Goal: Task Accomplishment & Management: Manage account settings

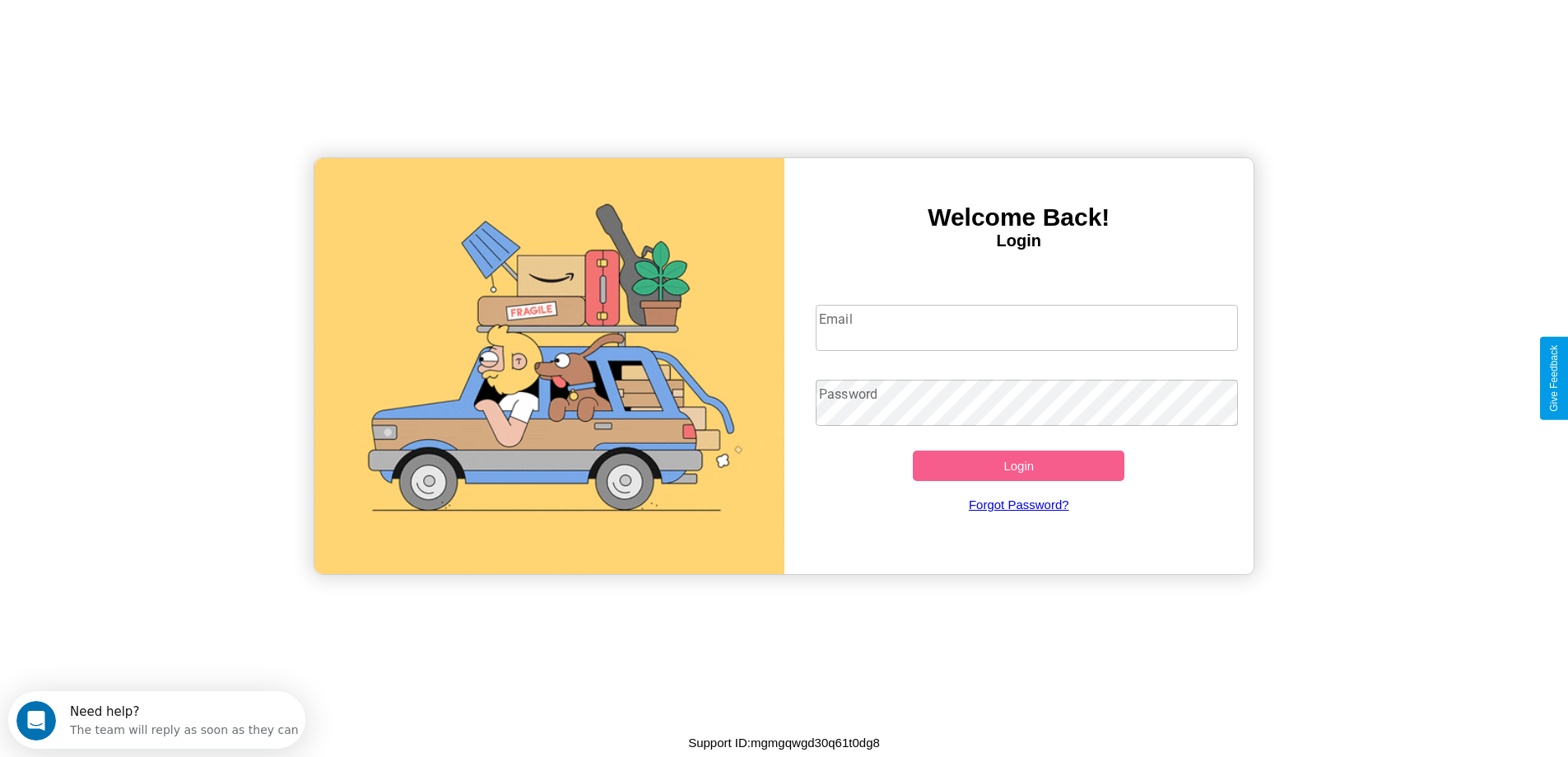
click at [1026, 328] on input "Email" at bounding box center [1027, 328] width 423 height 46
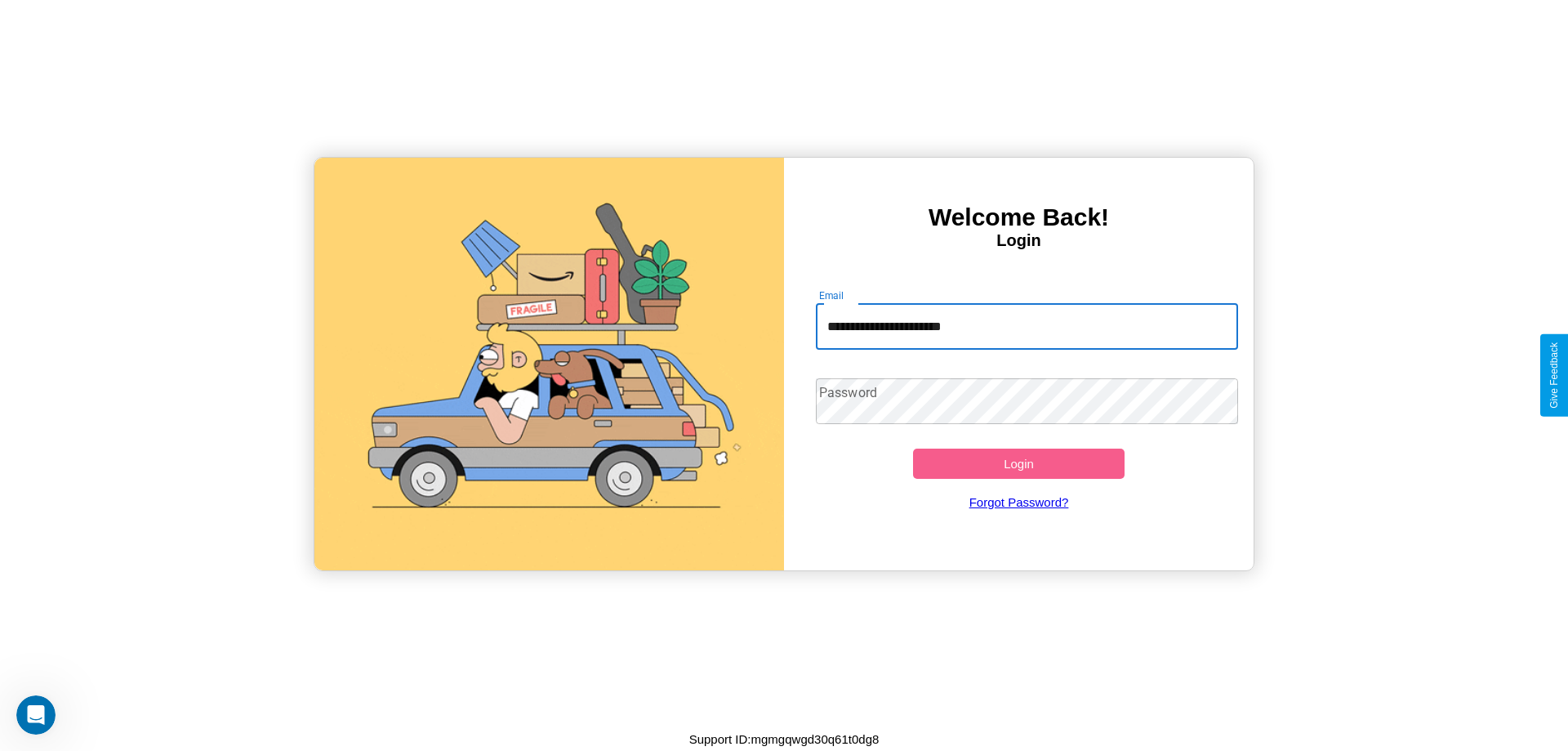
type input "**********"
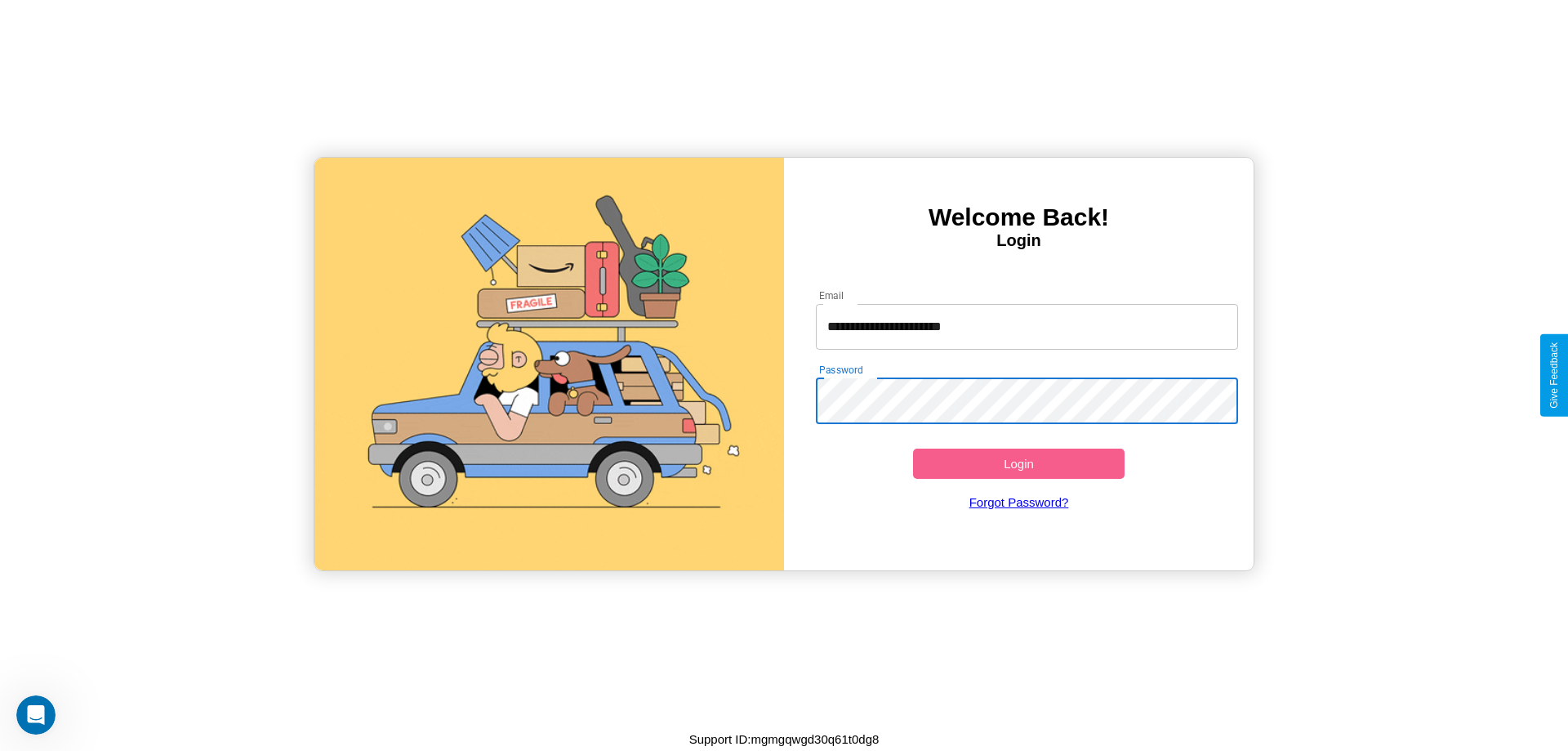
click at [1018, 463] on button "Login" at bounding box center [1019, 463] width 212 height 30
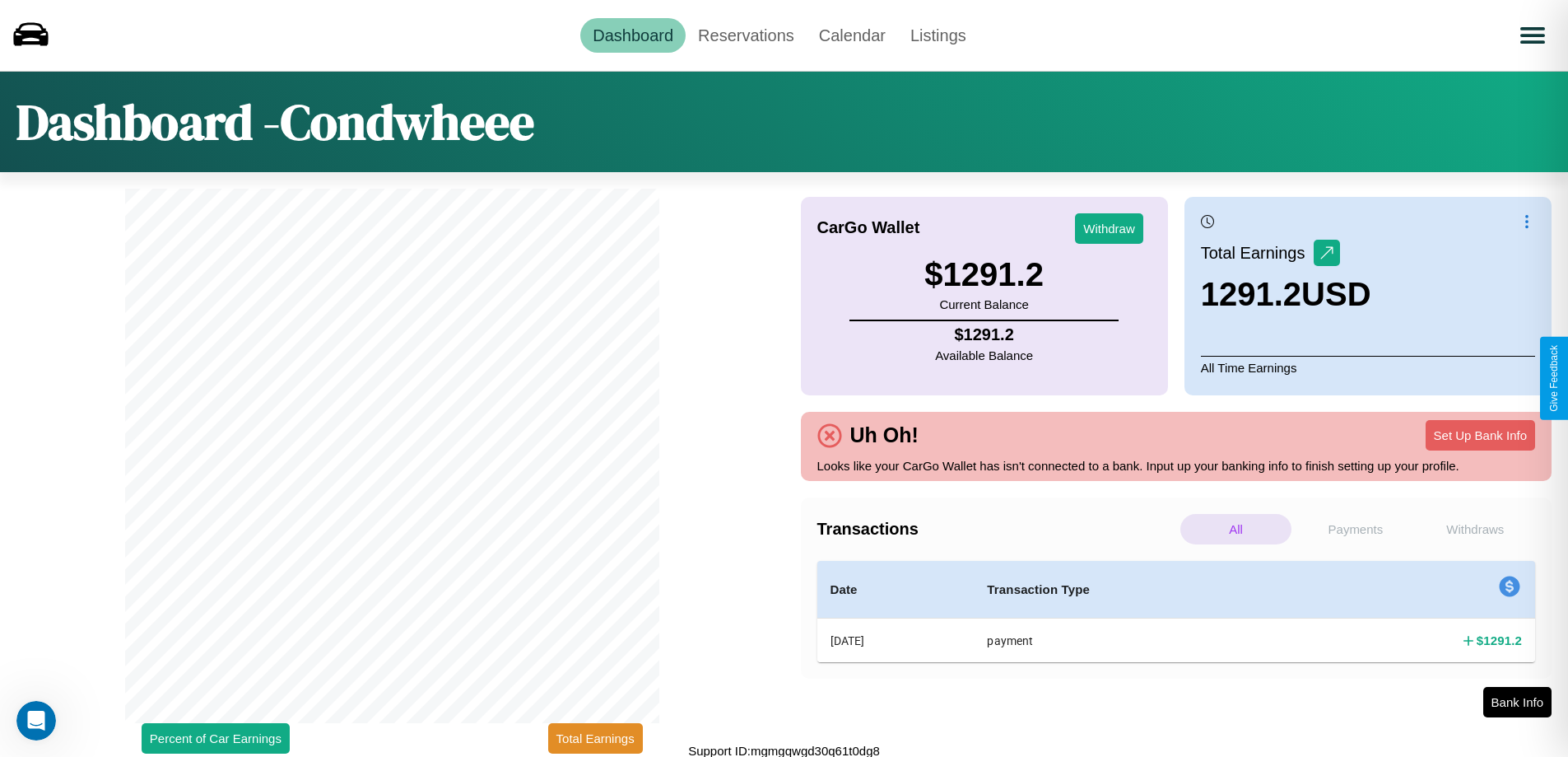
click at [1354, 529] on p "Payments" at bounding box center [1355, 529] width 111 height 30
click at [1475, 529] on p "Withdraws" at bounding box center [1475, 529] width 111 height 30
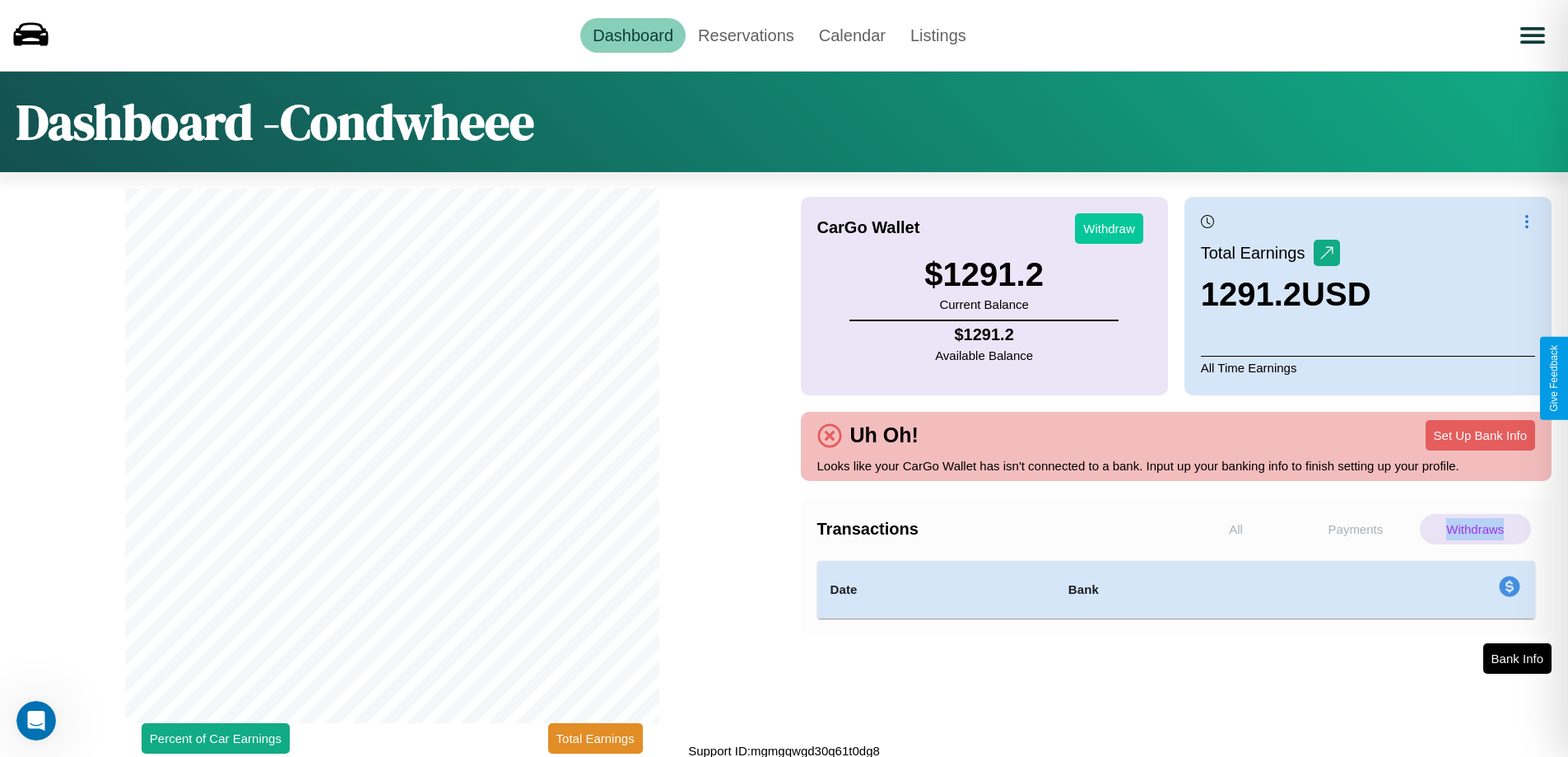
click at [1109, 228] on button "Withdraw" at bounding box center [1109, 228] width 68 height 30
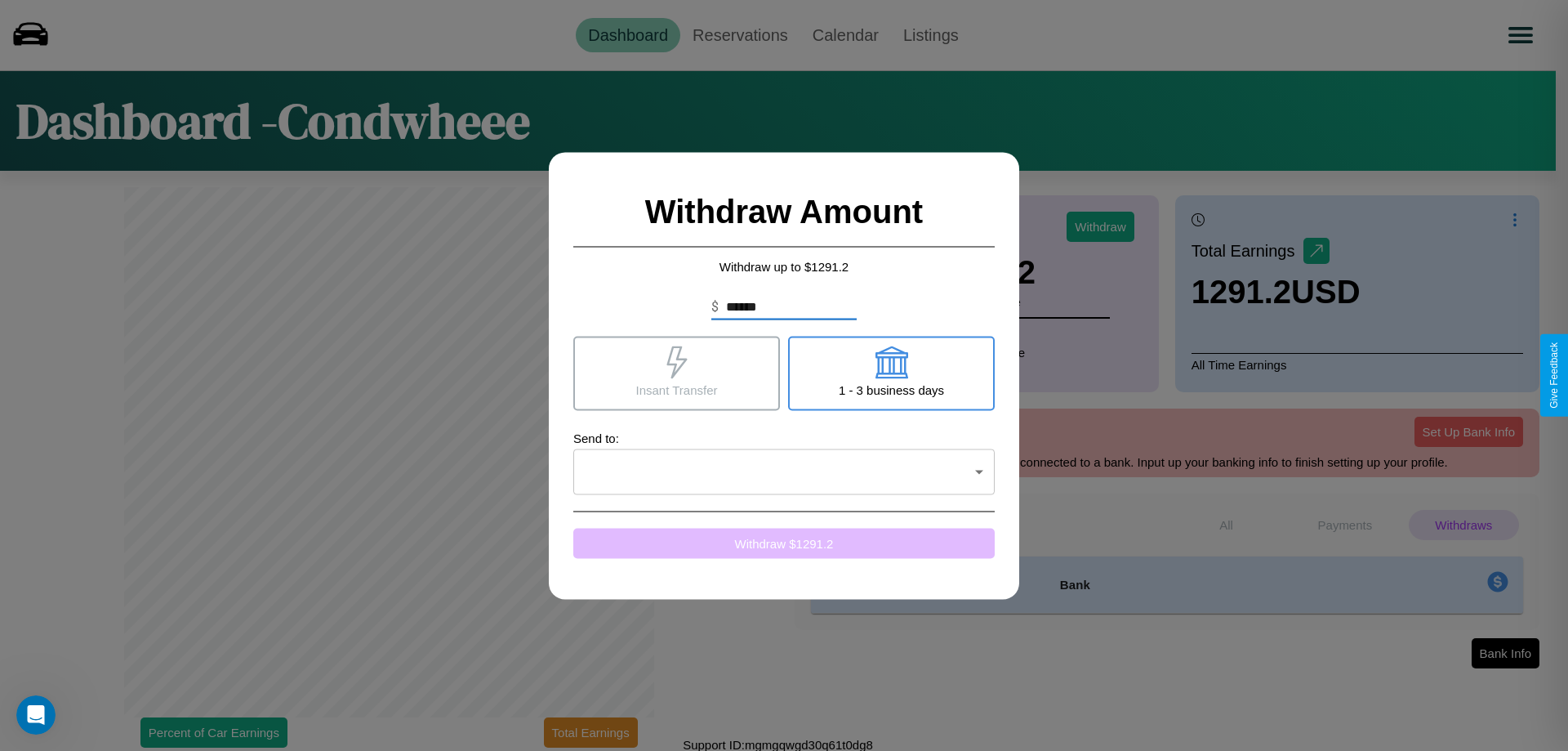
click at [784, 543] on button "Withdraw $ 1291.2" at bounding box center [784, 542] width 421 height 30
